Goal: Navigation & Orientation: Find specific page/section

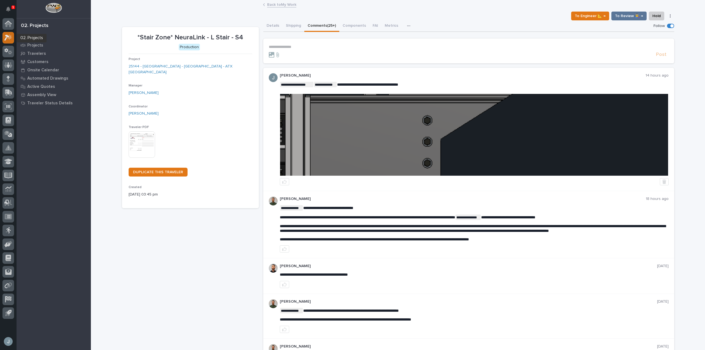
click at [3, 37] on div at bounding box center [8, 38] width 12 height 12
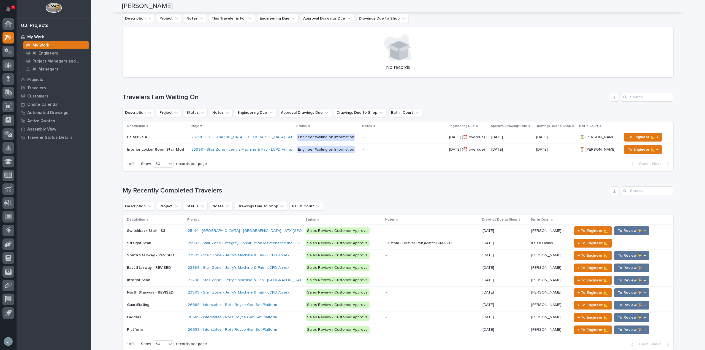
scroll to position [192, 0]
